Goal: Information Seeking & Learning: Learn about a topic

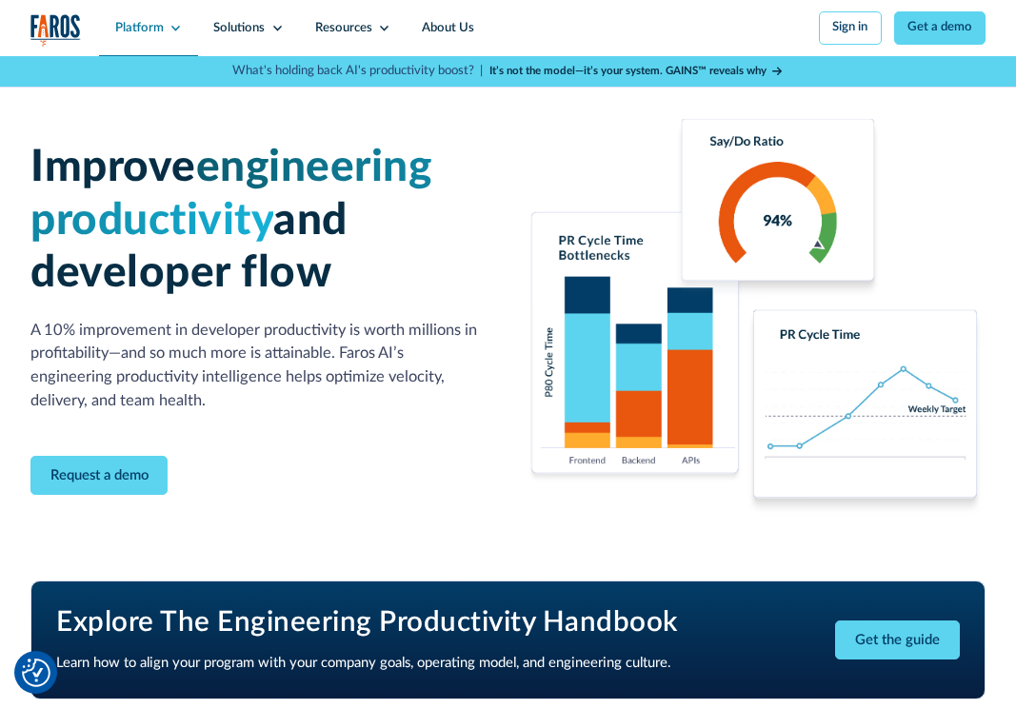
click at [150, 30] on div "Platform" at bounding box center [139, 28] width 49 height 19
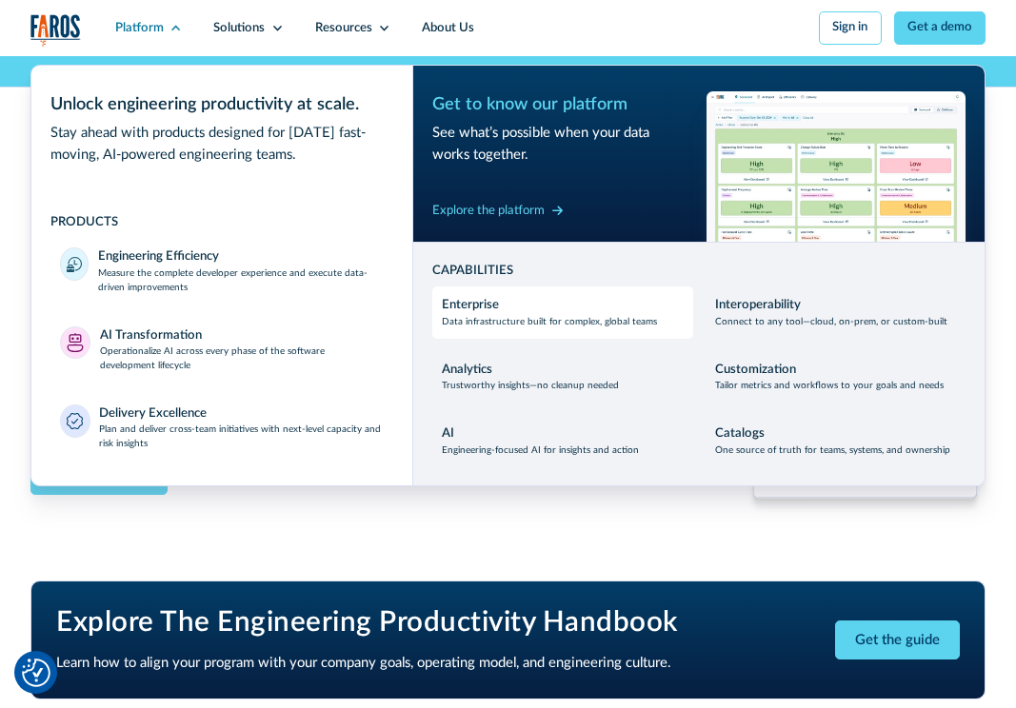
click at [455, 291] on link "Enterprise Data infrastructure built for complex, global teams" at bounding box center [562, 312] width 261 height 51
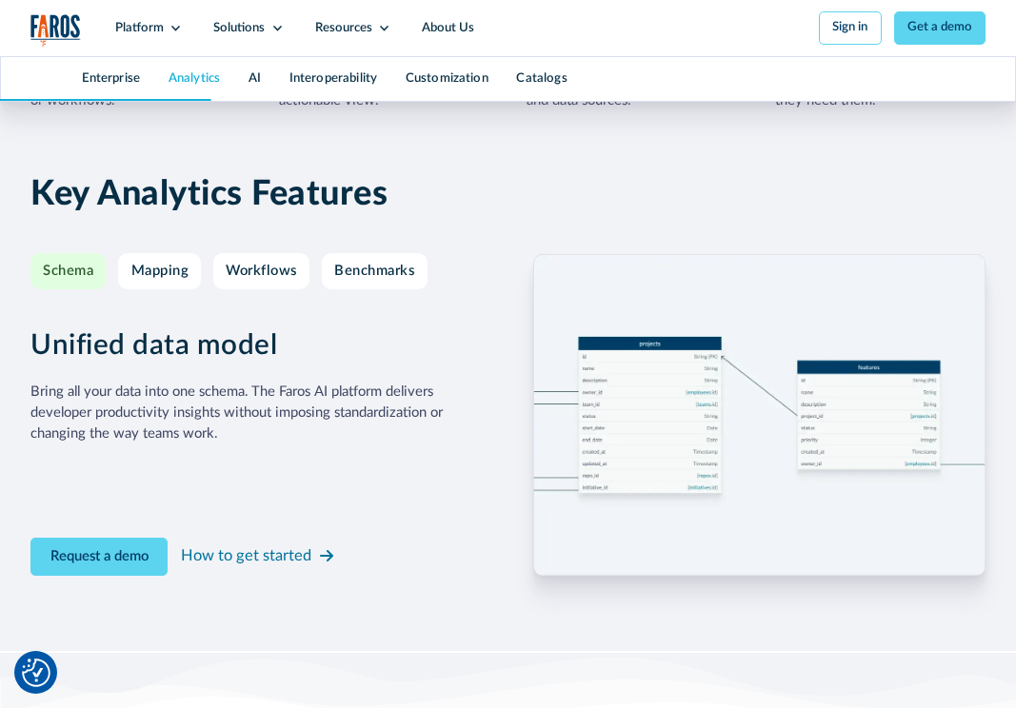
scroll to position [2618, 0]
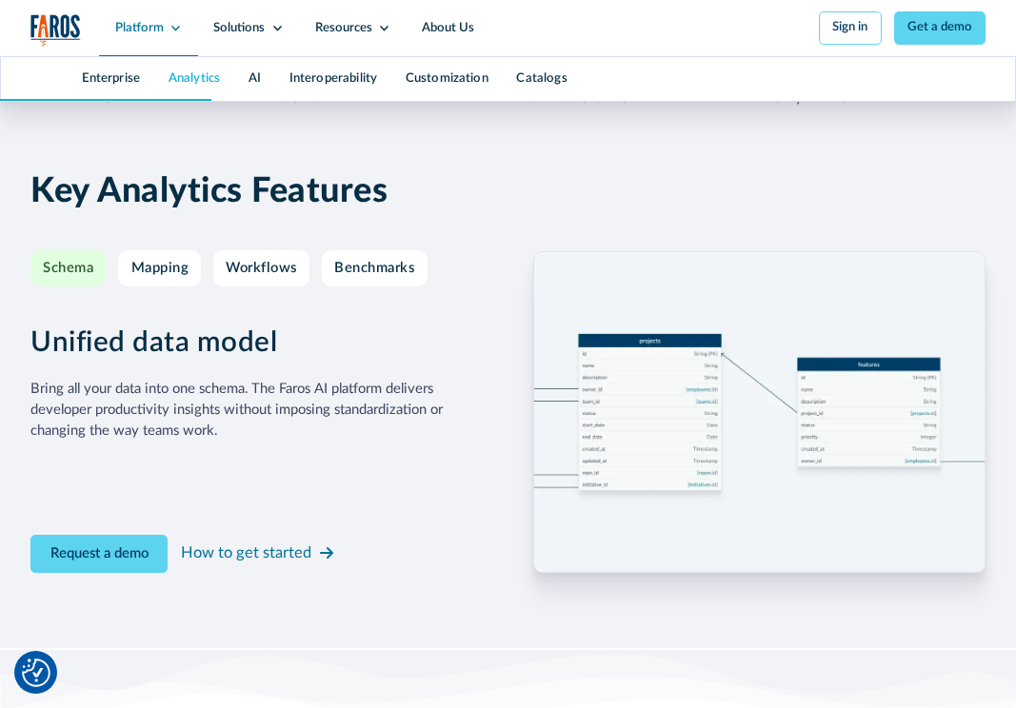
click at [146, 19] on div "Platform" at bounding box center [139, 28] width 49 height 19
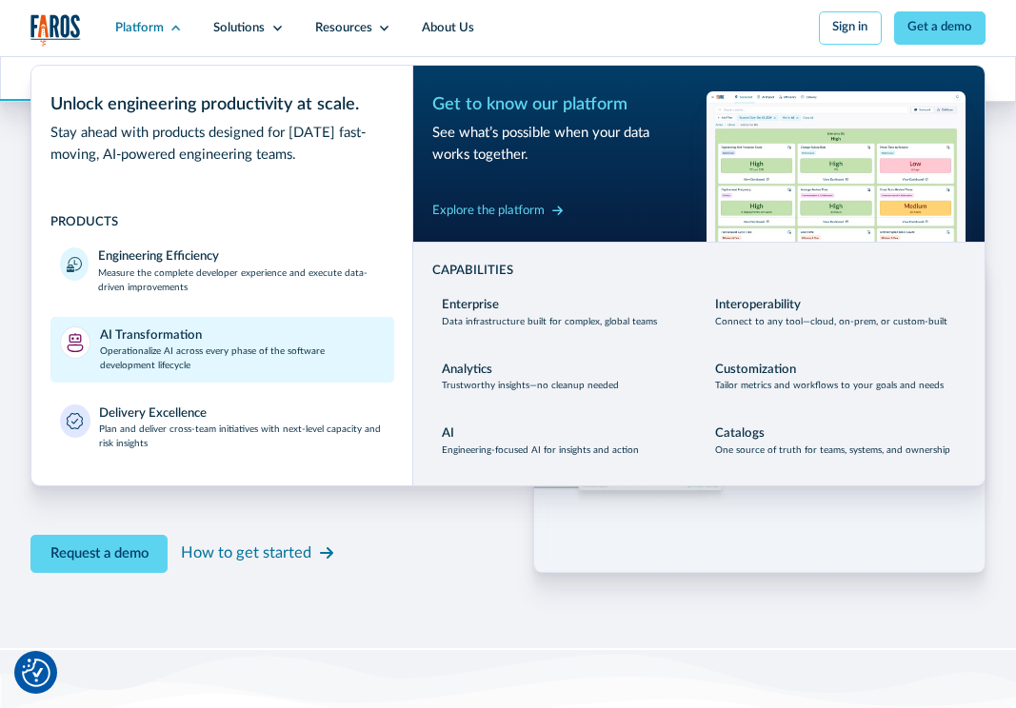
click at [234, 376] on link "AI Transformation Operationalize AI across every phase of the software developm…" at bounding box center [222, 350] width 344 height 66
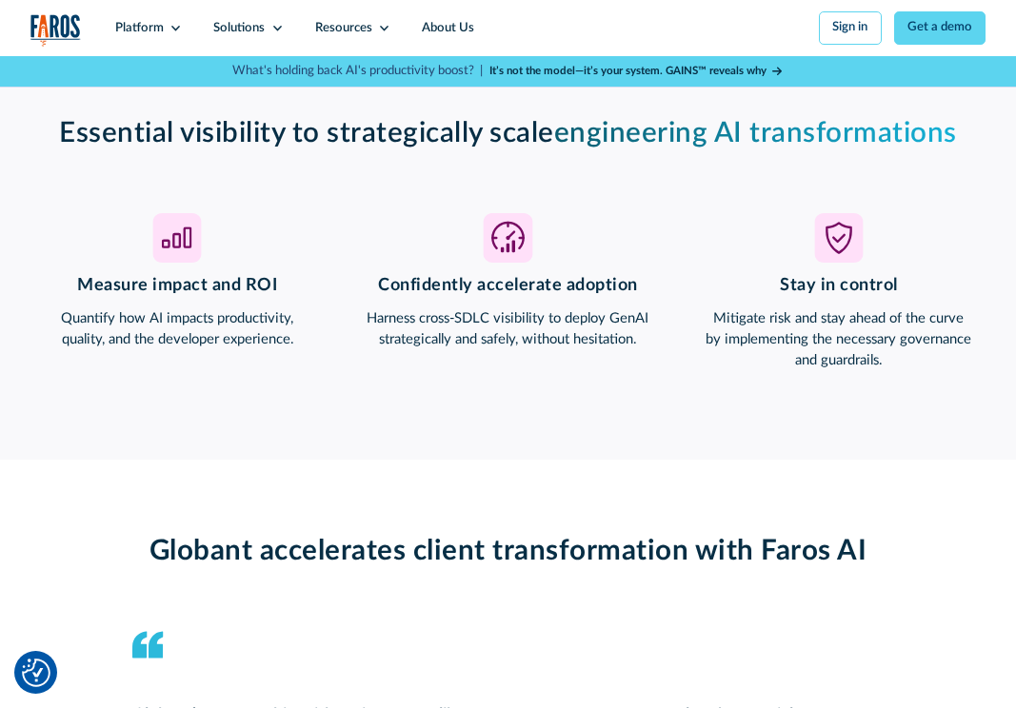
scroll to position [1229, 0]
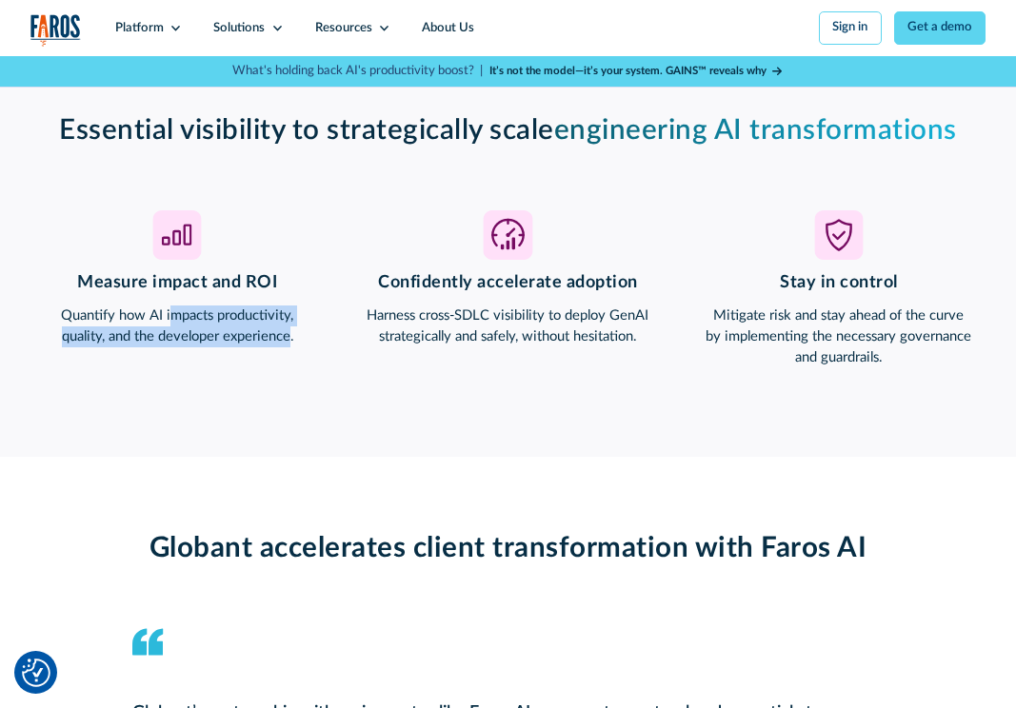
drag, startPoint x: 291, startPoint y: 328, endPoint x: 171, endPoint y: 307, distance: 121.7
click at [171, 307] on p "Quantify how AI impacts productivity, quality, and the developer experience." at bounding box center [176, 327] width 293 height 42
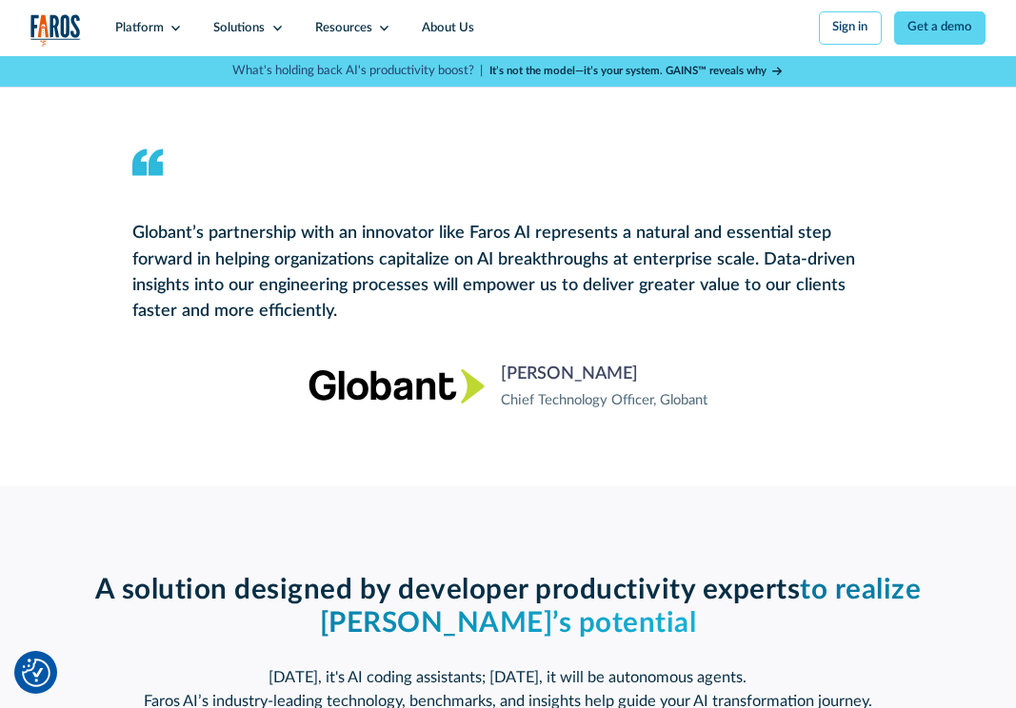
scroll to position [1724, 0]
